Goal: Task Accomplishment & Management: Complete application form

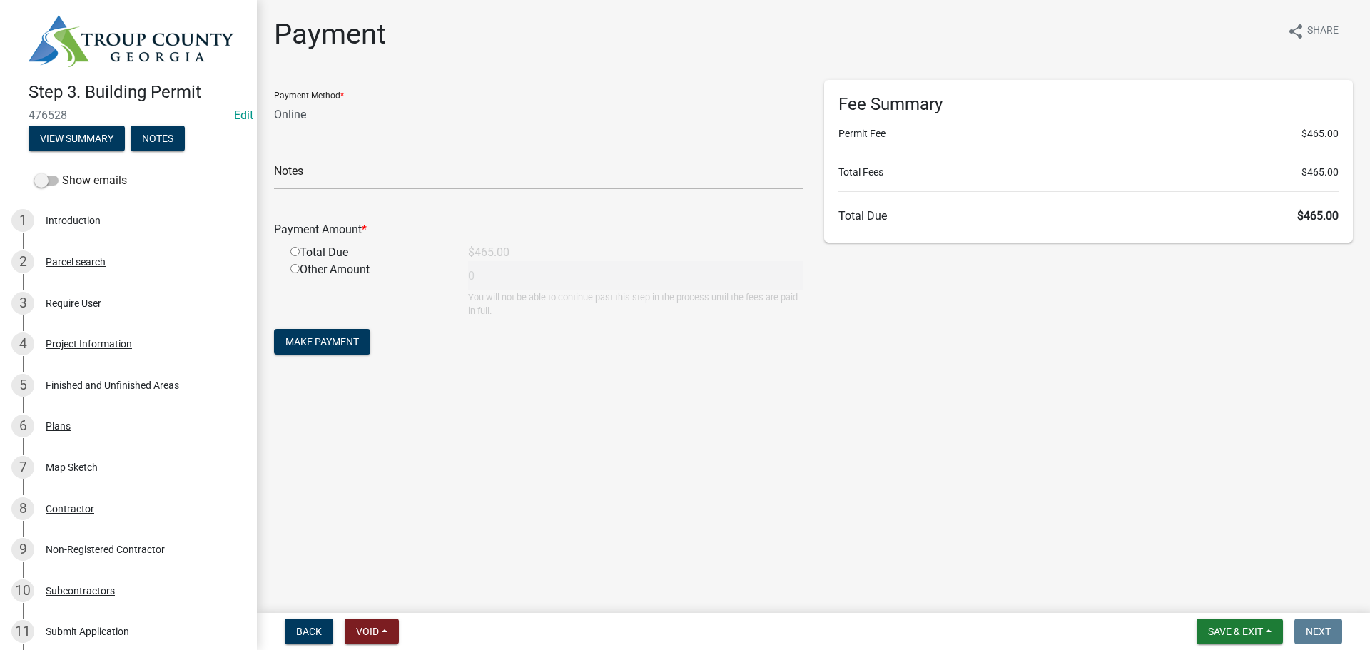
select select "3: 3"
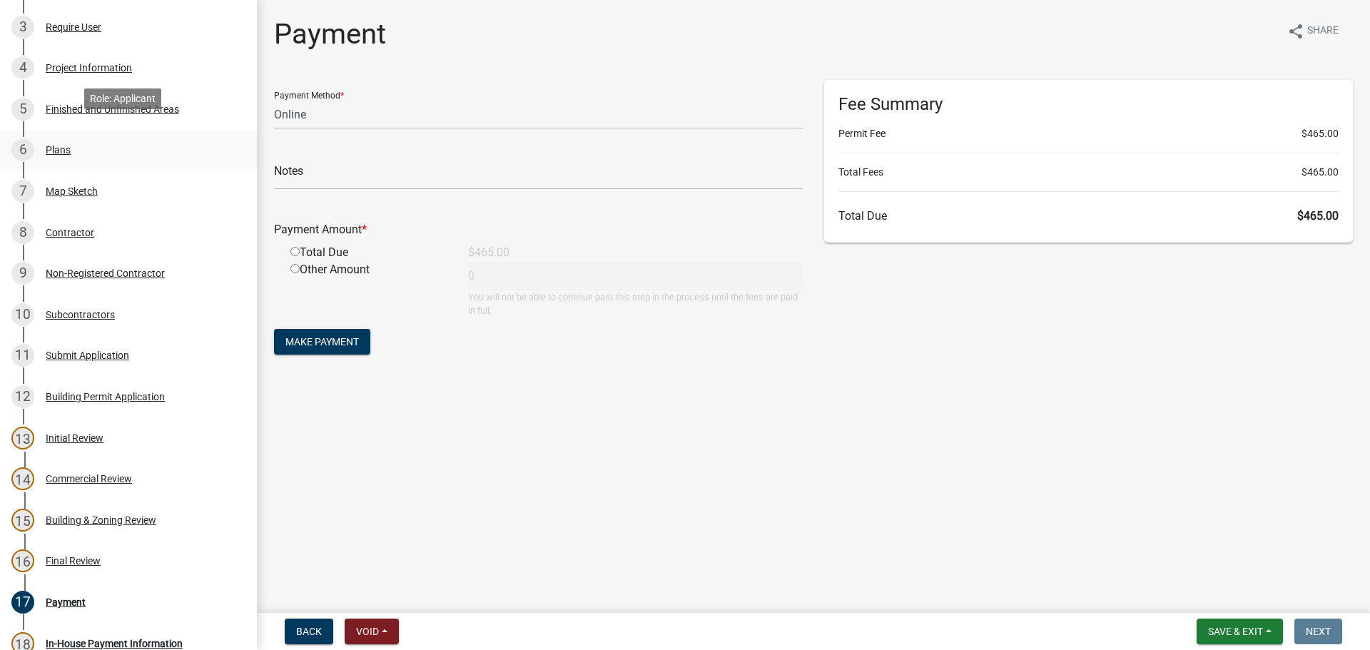
scroll to position [285, 0]
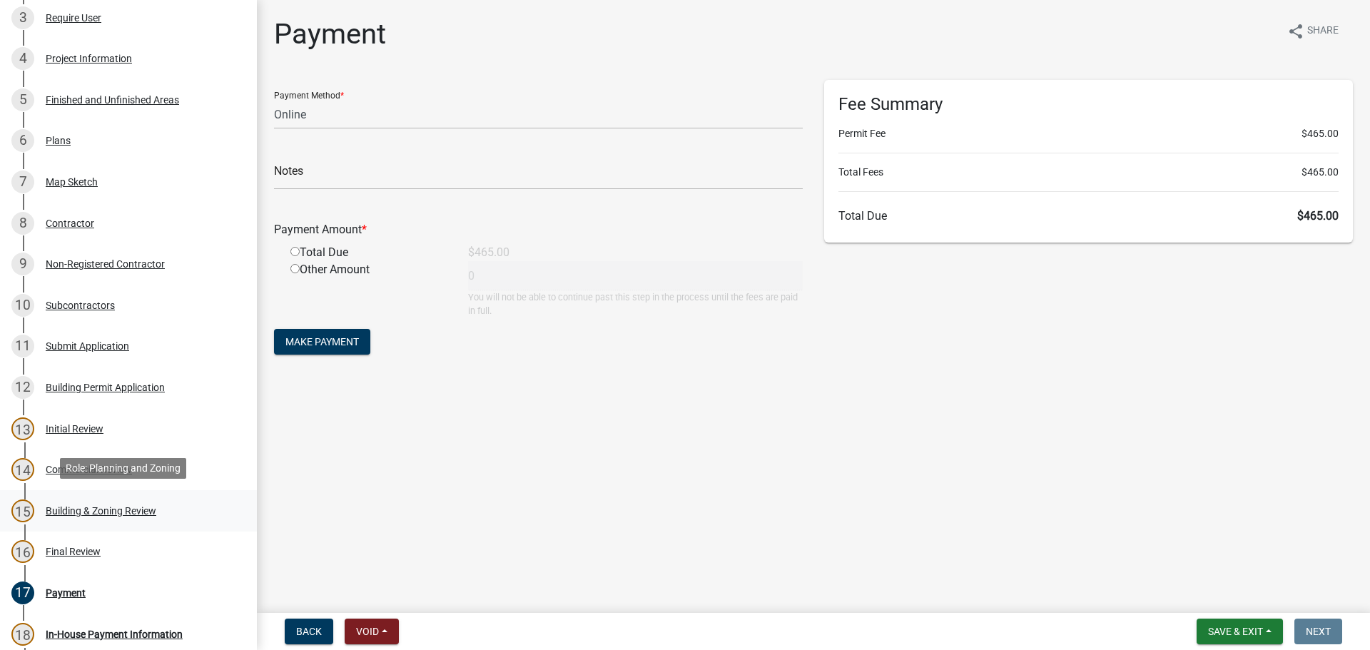
click at [96, 495] on link "15 Building & Zoning Review" at bounding box center [128, 510] width 257 height 41
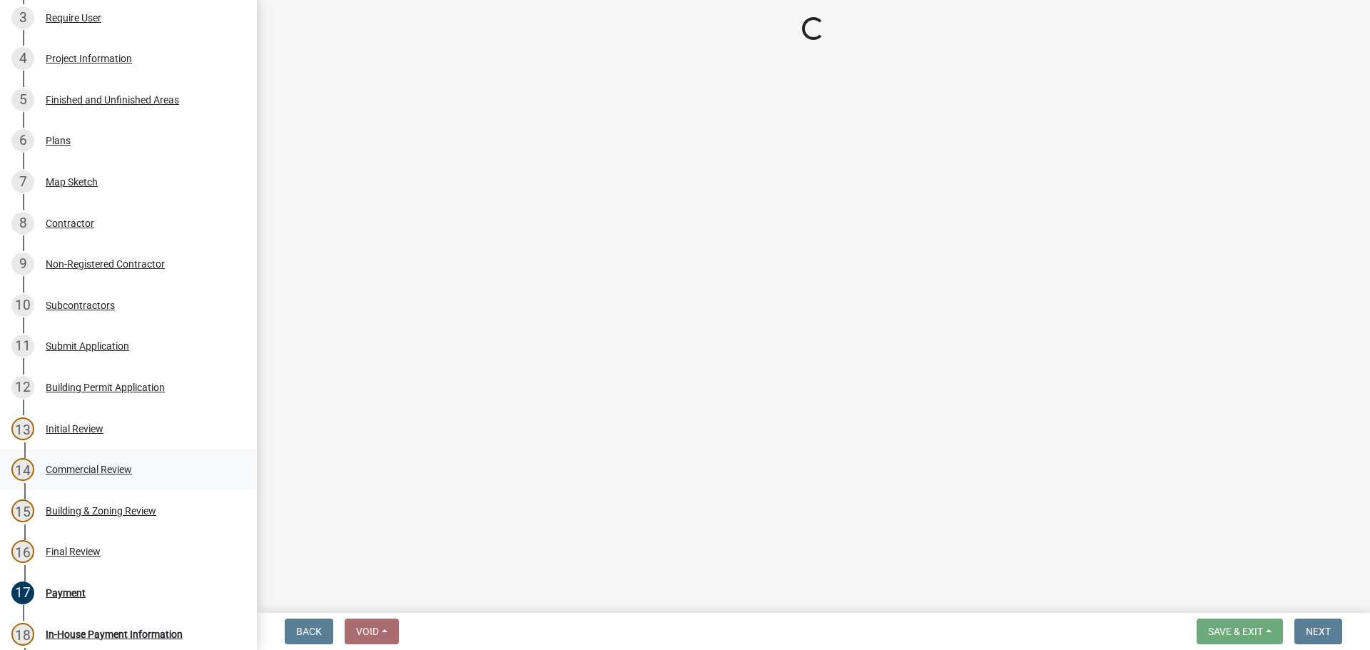
select select "4b424303-c7cc-4c62-bc62-fcf32e50628b"
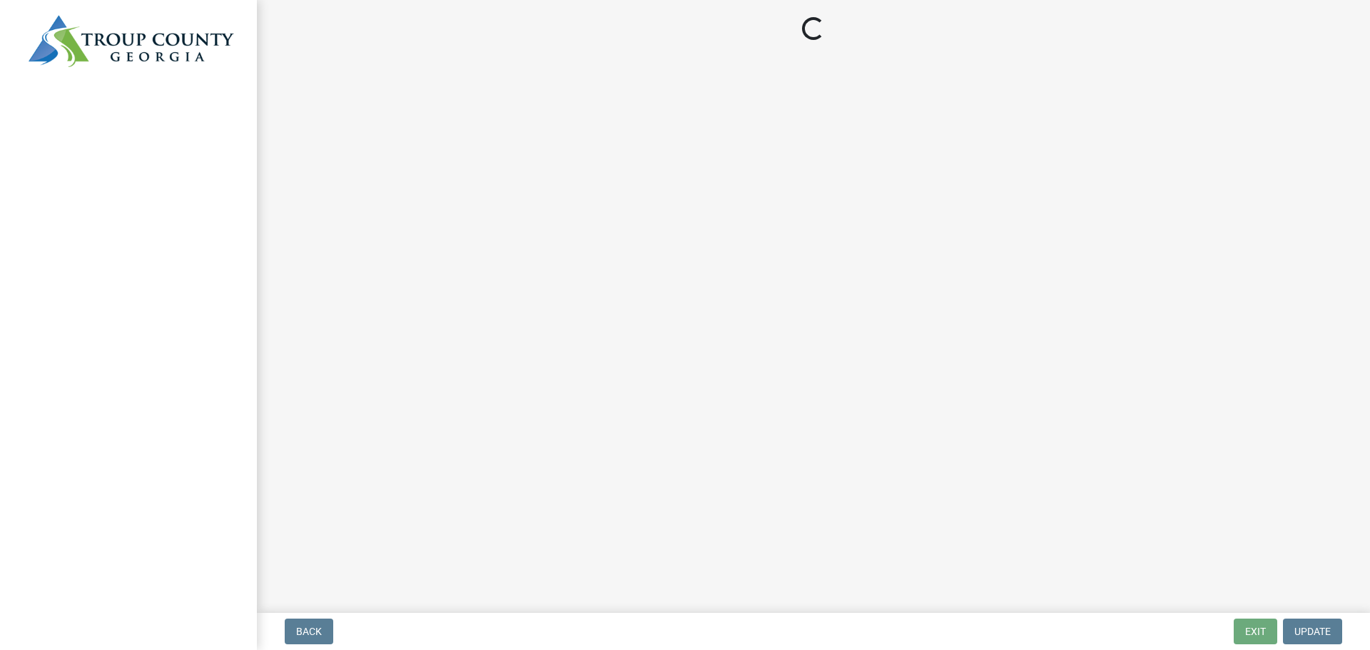
select select "3: 3"
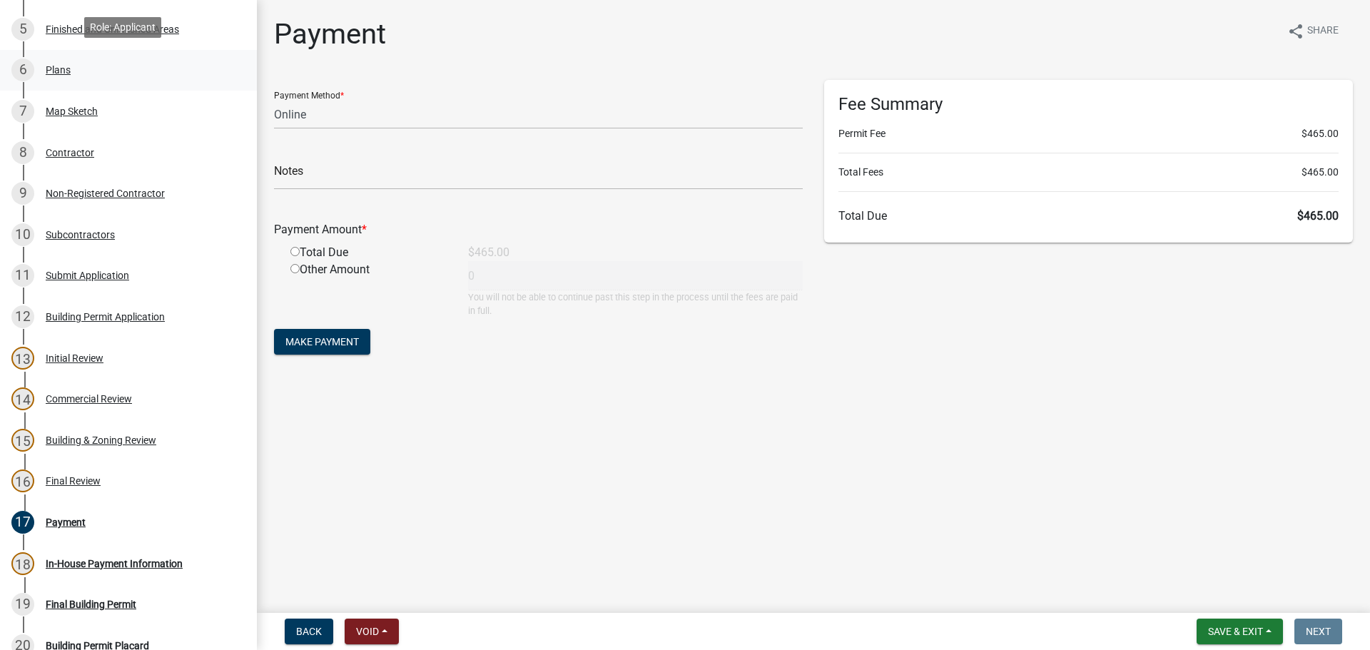
scroll to position [357, 0]
click at [147, 423] on link "15 Building & Zoning Review" at bounding box center [128, 439] width 257 height 41
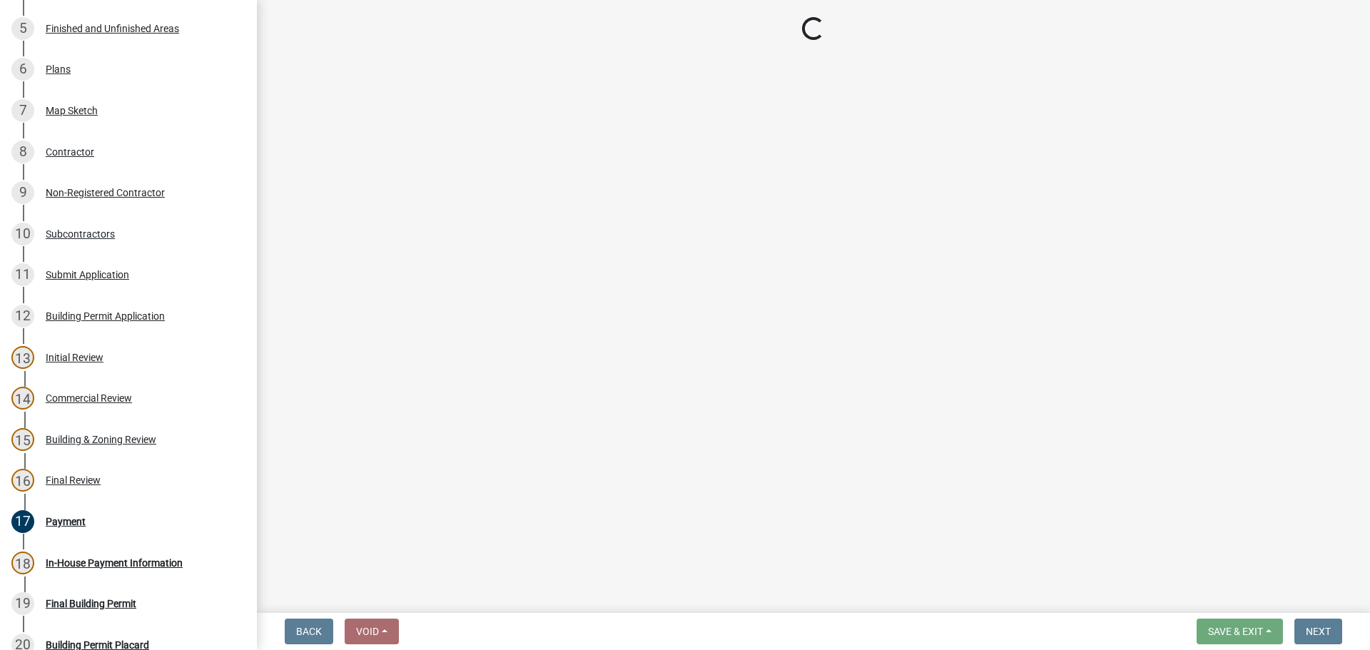
select select "4b424303-c7cc-4c62-bc62-fcf32e50628b"
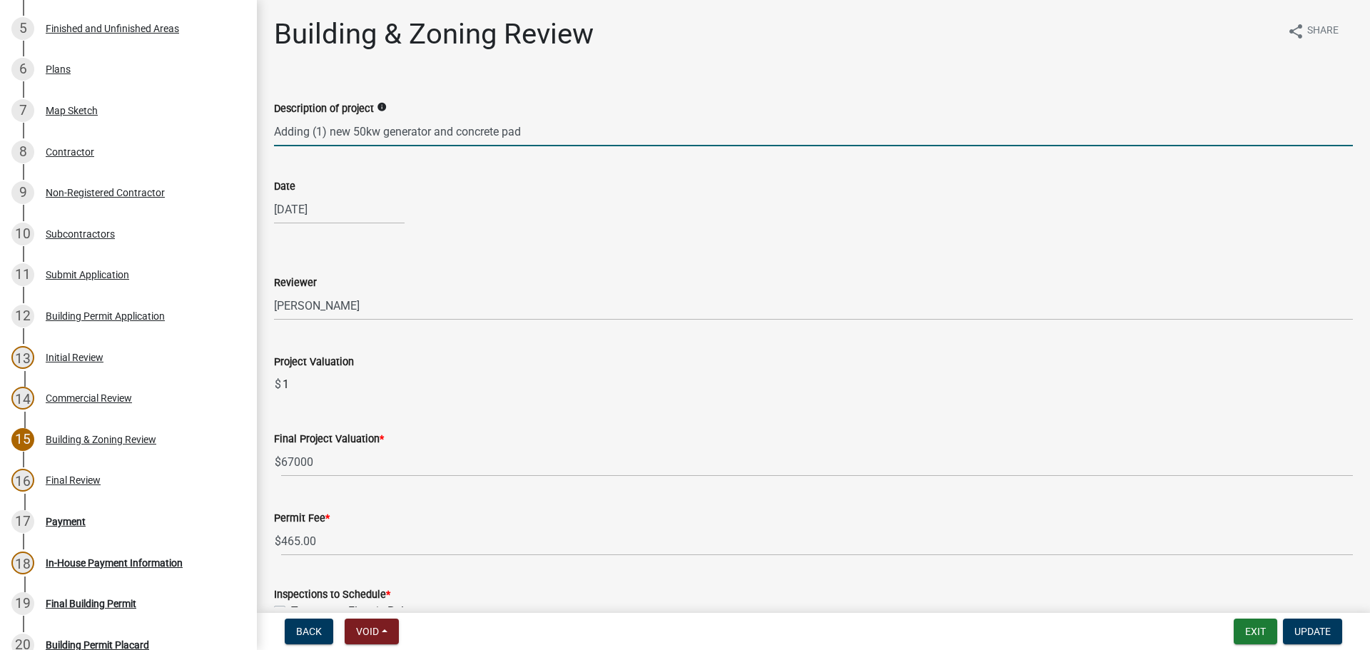
click at [581, 143] on input "Adding (1) new 50kw generator and concrete pad" at bounding box center [813, 131] width 1079 height 29
type input "Adding (1) new 50kw generator and concrete pad. No tower work to be done."
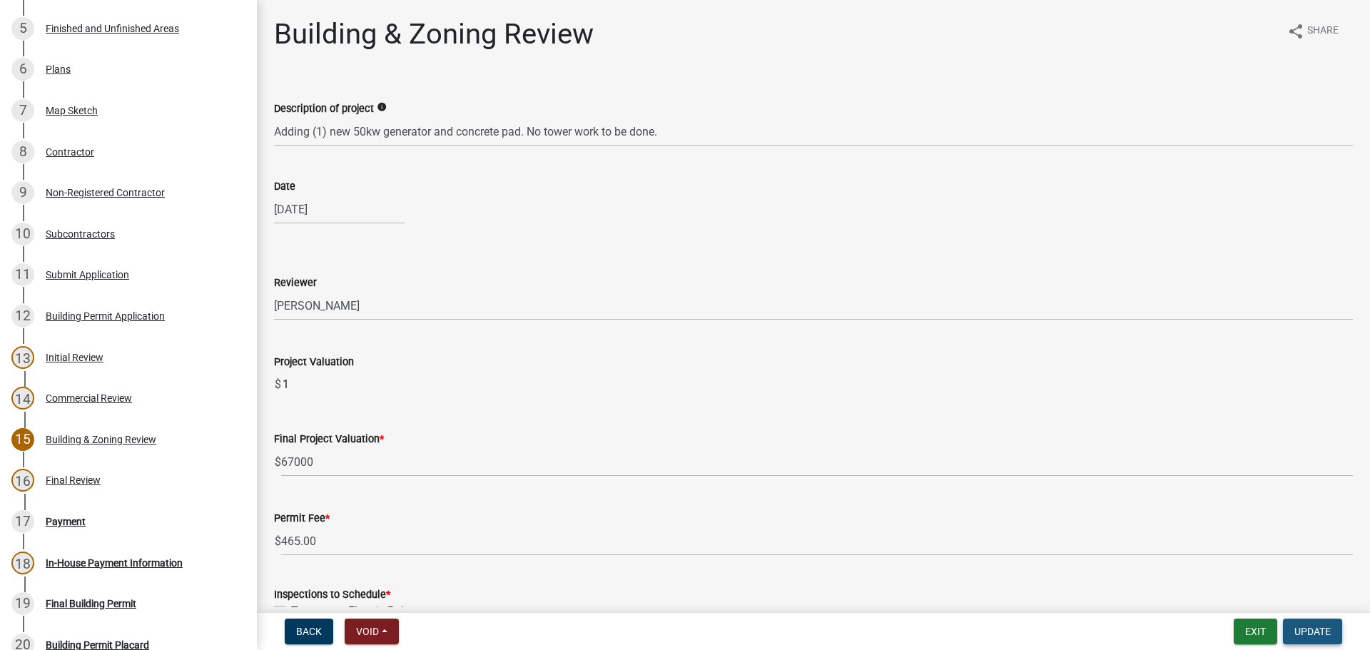
click at [1323, 640] on button "Update" at bounding box center [1312, 632] width 59 height 26
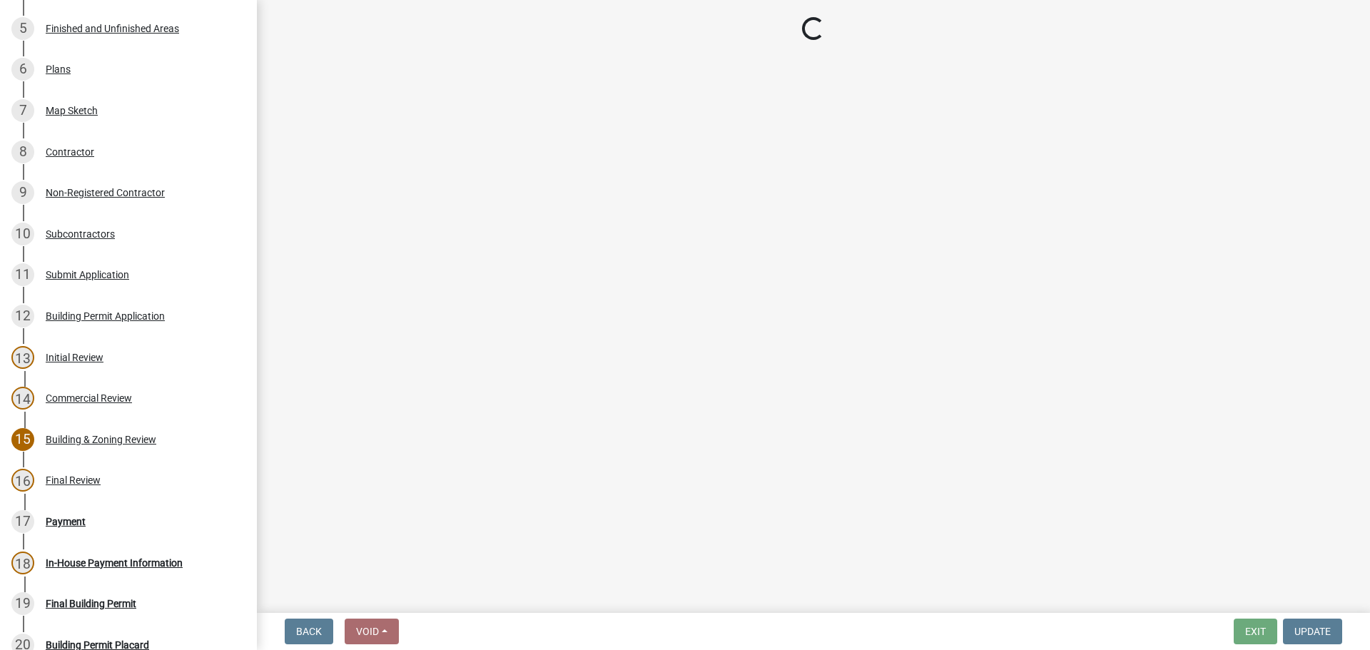
select select "3: 3"
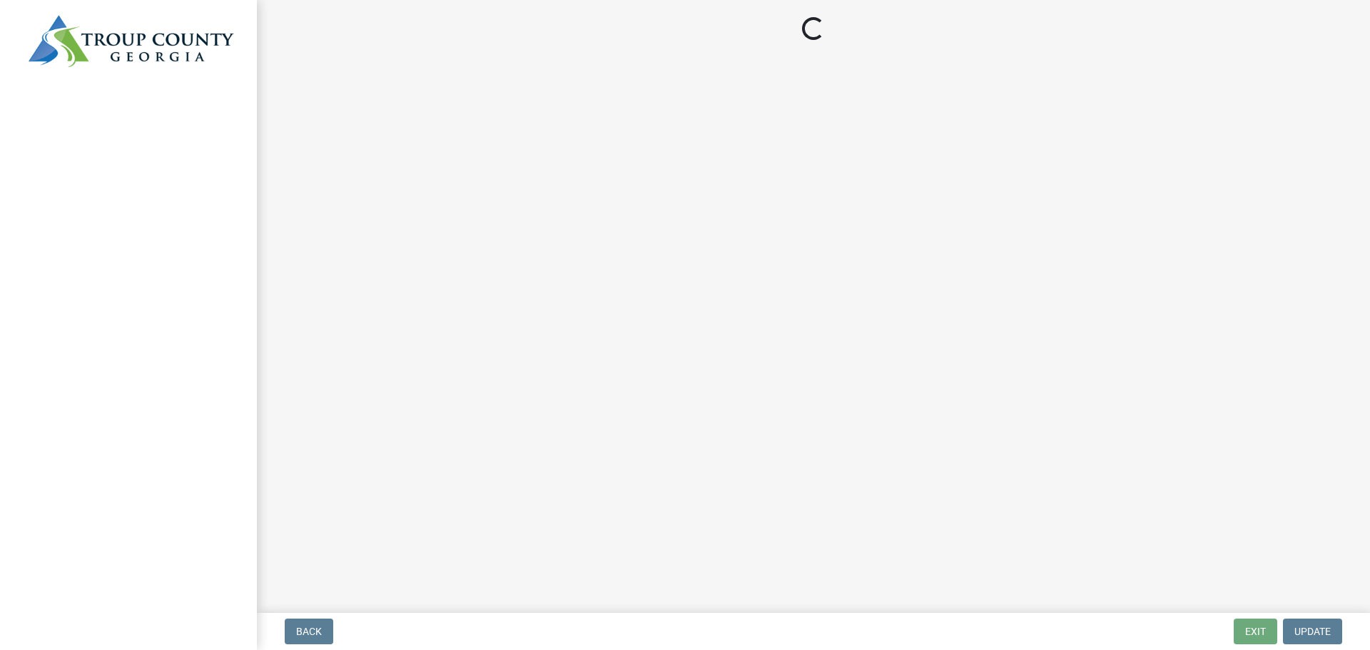
select select "3: 3"
